Goal: Check status: Check status

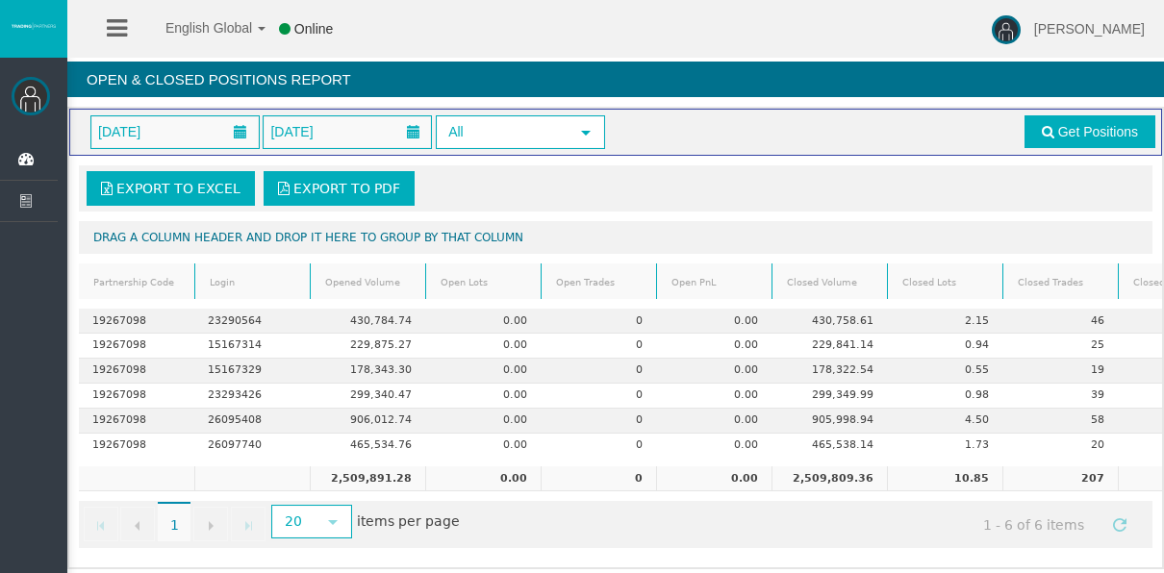
scroll to position [17, 0]
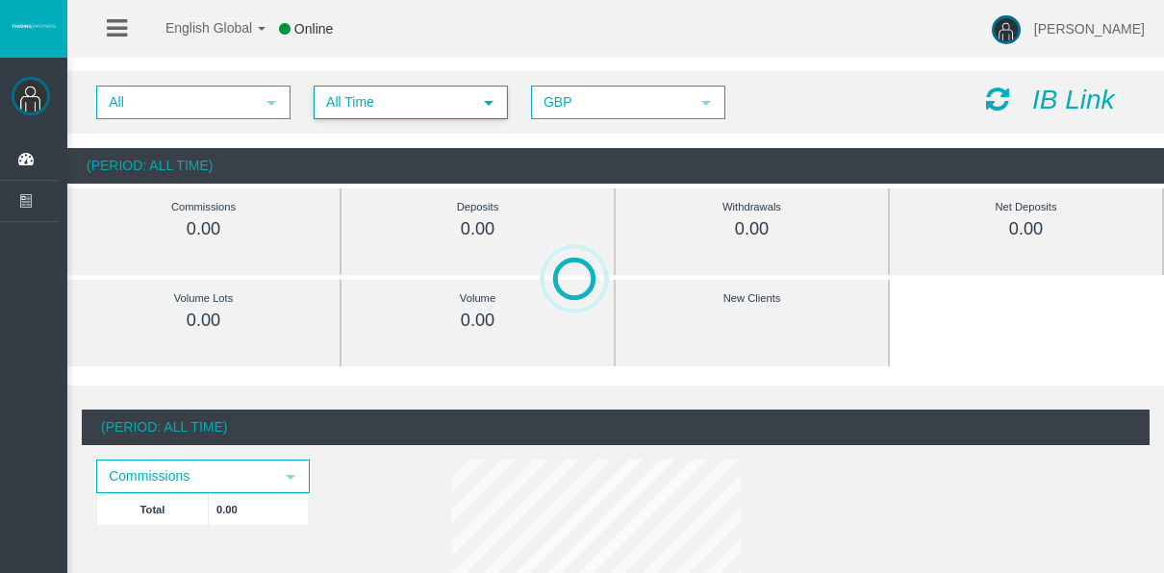
click at [351, 103] on span "All Time" at bounding box center [393, 103] width 156 height 30
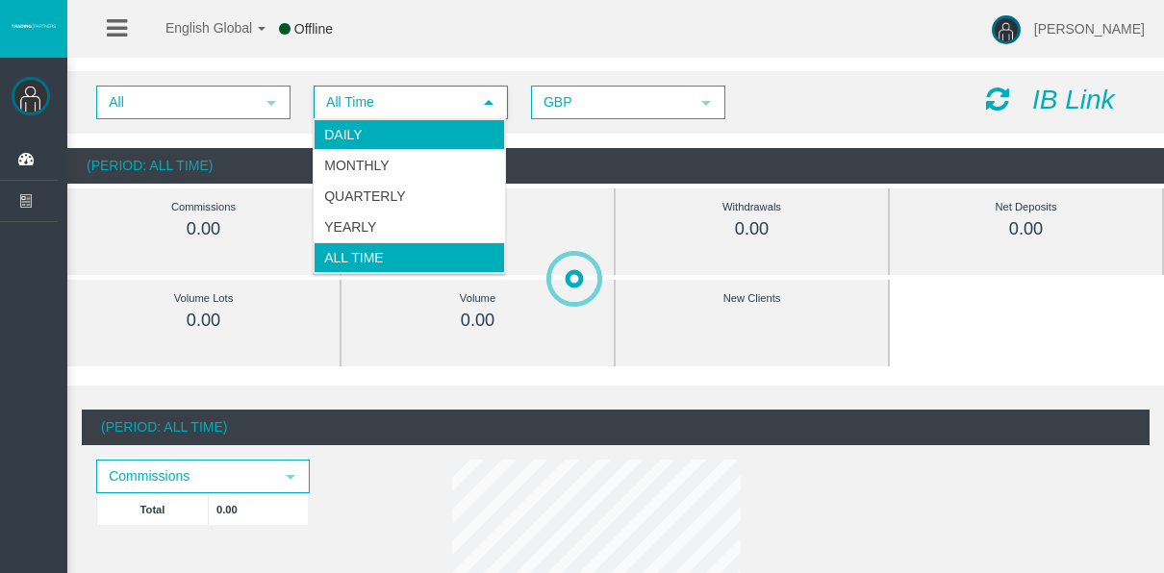
click at [351, 135] on li "Daily" at bounding box center [408, 134] width 191 height 31
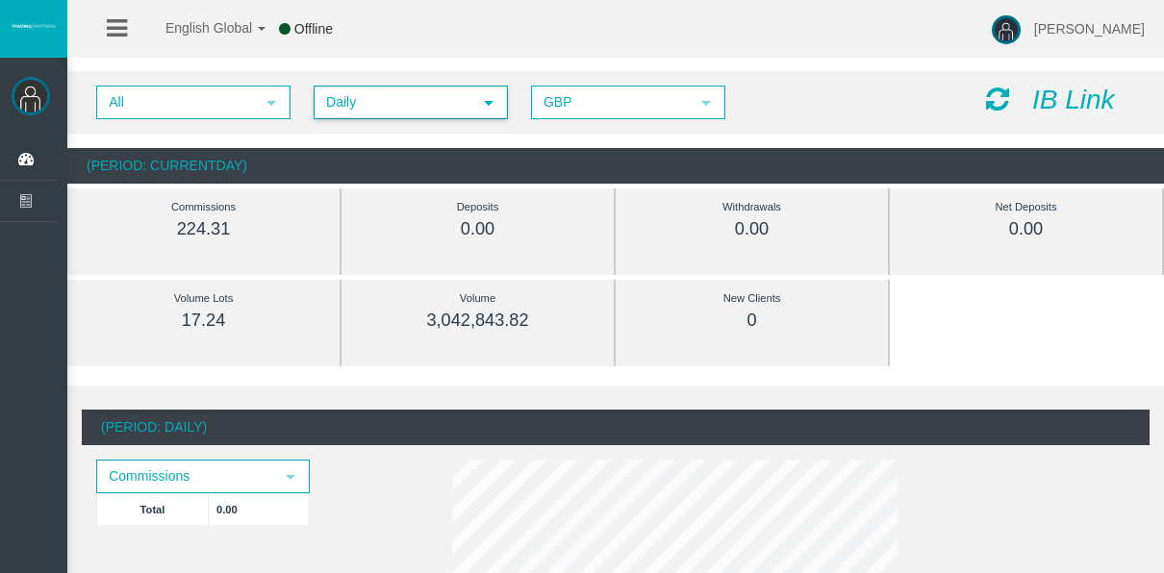
click at [383, 113] on span "Daily" at bounding box center [393, 103] width 156 height 30
